Goal: Information Seeking & Learning: Stay updated

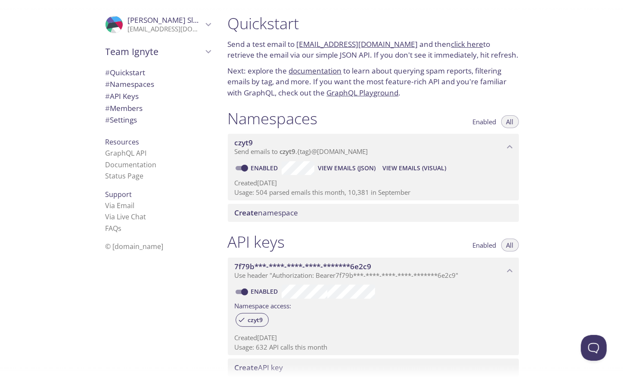
click at [398, 171] on span "View Emails (Visual)" at bounding box center [414, 168] width 64 height 10
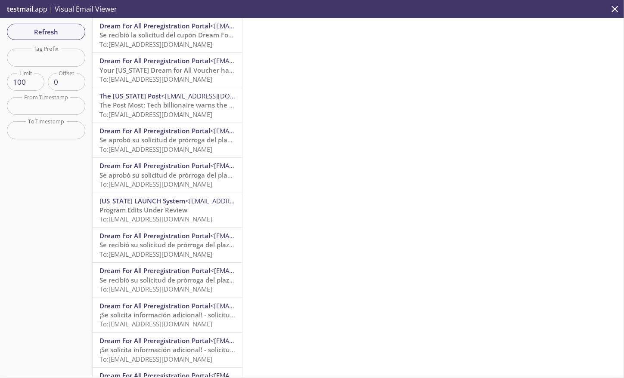
click at [185, 35] on span "Se recibió la solicitud del cupón Dream For All de la CalHFA. [DATE]" at bounding box center [201, 35] width 205 height 9
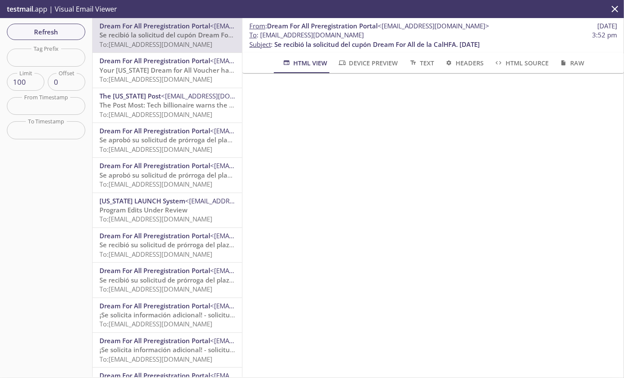
click at [176, 65] on span "Dream For All Preregistration Portal" at bounding box center [154, 60] width 111 height 9
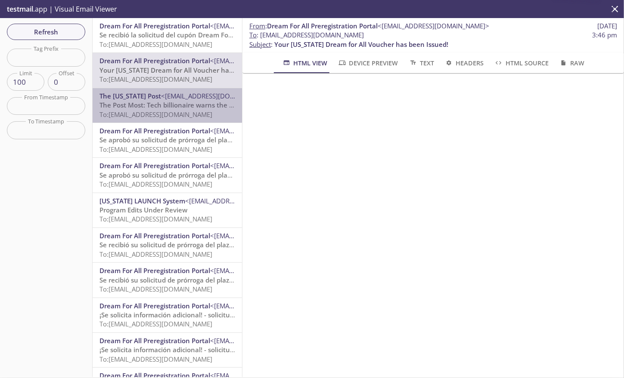
click at [176, 93] on span "<[EMAIL_ADDRESS][DOMAIN_NAME]>" at bounding box center [216, 96] width 111 height 9
